Goal: Information Seeking & Learning: Learn about a topic

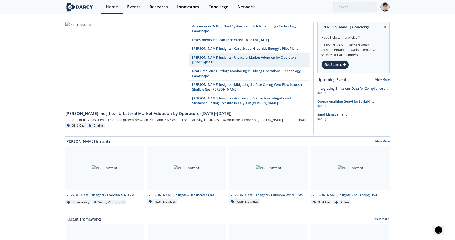
click at [338, 89] on span "Integrating Emissions Data for Compliance and Operational Action" at bounding box center [353, 90] width 72 height 9
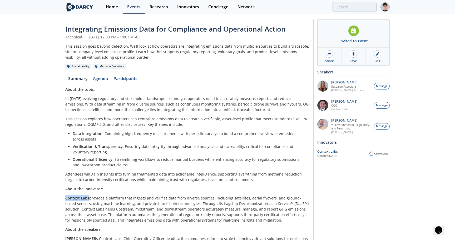
drag, startPoint x: 88, startPoint y: 199, endPoint x: 65, endPoint y: 196, distance: 22.8
click at [65, 196] on strong "Context Labs" at bounding box center [77, 198] width 24 height 5
copy strong "Context Labs"
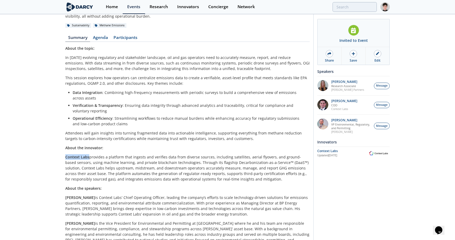
scroll to position [46, 0]
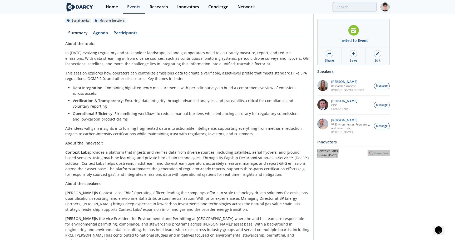
drag, startPoint x: 328, startPoint y: 152, endPoint x: 273, endPoint y: 228, distance: 93.8
click at [0, 0] on body "Home Events Research Innovators Concierge Network Integrating Emissions Data fo…" at bounding box center [227, 74] width 455 height 240
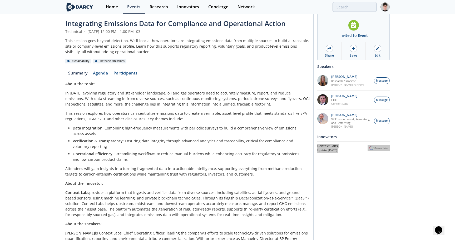
scroll to position [0, 0]
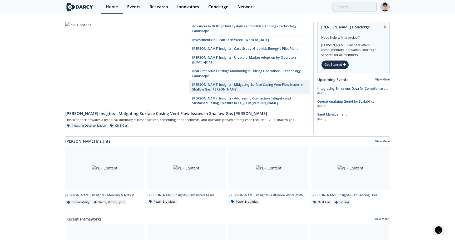
click at [381, 79] on link "View More" at bounding box center [382, 80] width 14 height 4
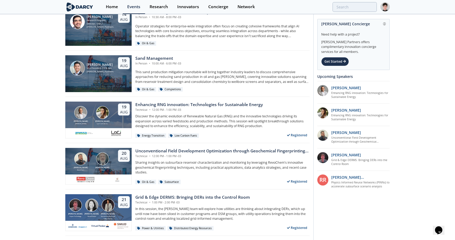
scroll to position [74, 0]
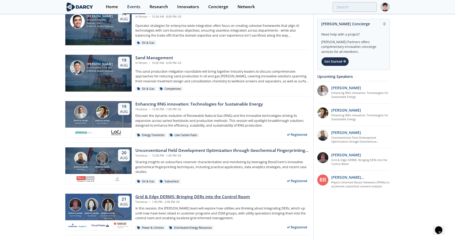
click at [232, 197] on div "Grid & Edge DERMS: Bringing DERs into the Control Room" at bounding box center [192, 197] width 114 height 6
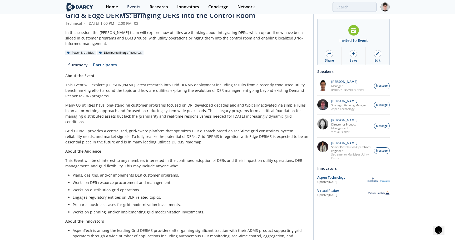
scroll to position [7, 0]
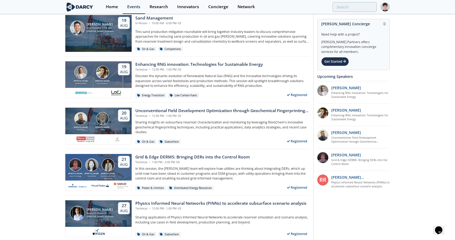
scroll to position [107, 0]
